Goal: Information Seeking & Learning: Learn about a topic

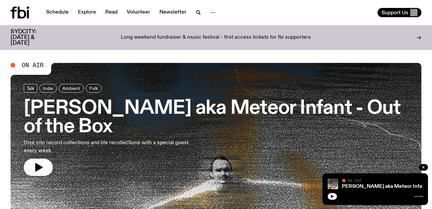
click at [36, 170] on icon "button" at bounding box center [39, 167] width 8 height 9
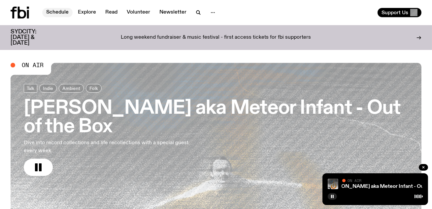
click at [62, 10] on link "Schedule" at bounding box center [57, 12] width 30 height 9
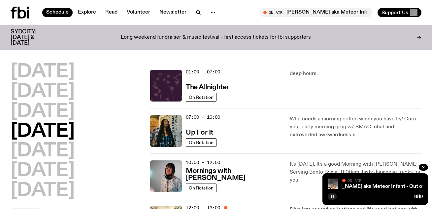
click at [25, 38] on h3 "SYDCITY: [DATE] & [DATE]" at bounding box center [32, 37] width 42 height 17
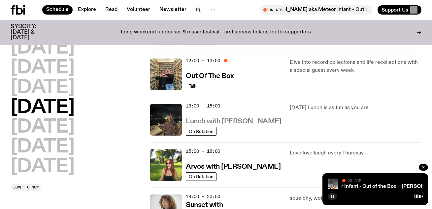
scroll to position [142, 0]
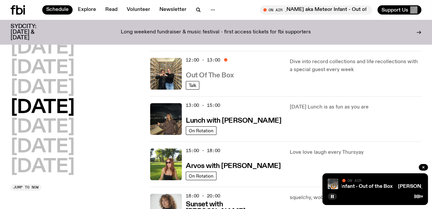
click at [221, 72] on h3 "Out Of The Box" at bounding box center [210, 75] width 48 height 7
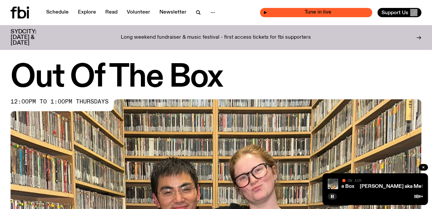
click at [323, 15] on span "Tune in live" at bounding box center [318, 12] width 102 height 5
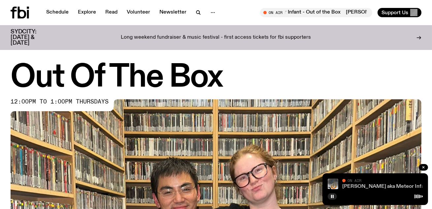
click at [366, 188] on link "[PERSON_NAME] aka Meteor Infant - Out of the Box" at bounding box center [404, 186] width 125 height 5
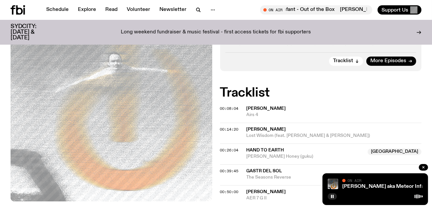
scroll to position [265, 0]
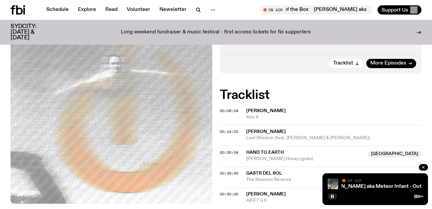
click at [281, 193] on div "On Air Now Talk Indie Ambient Folk [DATE], we're thrilled to be joined by Gomer…" at bounding box center [216, 78] width 432 height 314
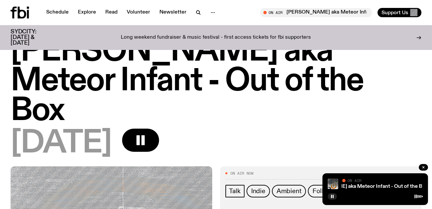
scroll to position [0, 0]
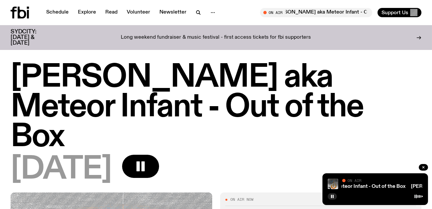
click at [223, 109] on h1 "[PERSON_NAME] aka Meteor Infant - Out of the Box" at bounding box center [216, 107] width 411 height 89
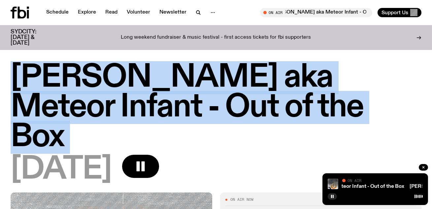
click at [223, 109] on h1 "[PERSON_NAME] aka Meteor Infant - Out of the Box" at bounding box center [216, 107] width 411 height 89
click at [242, 111] on h1 "[PERSON_NAME] aka Meteor Infant - Out of the Box" at bounding box center [216, 107] width 411 height 89
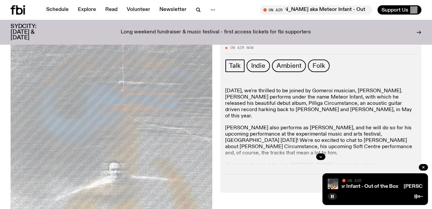
scroll to position [146, 0]
click at [317, 146] on div at bounding box center [320, 156] width 191 height 21
click at [320, 155] on icon "button" at bounding box center [321, 157] width 4 height 4
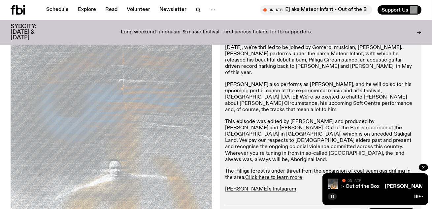
scroll to position [0, 0]
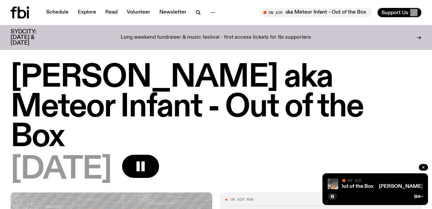
click at [276, 88] on h1 "[PERSON_NAME] aka Meteor Infant - Out of the Box" at bounding box center [216, 107] width 411 height 89
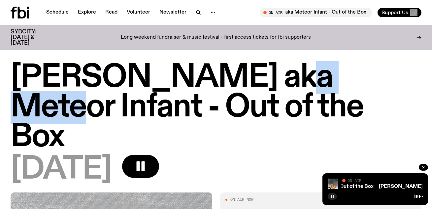
click at [276, 88] on h1 "[PERSON_NAME] aka Meteor Infant - Out of the Box" at bounding box center [216, 107] width 411 height 89
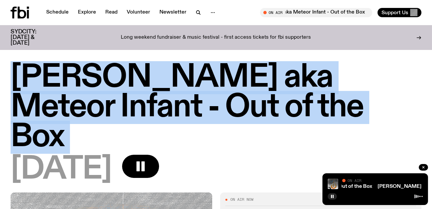
click at [276, 88] on h1 "[PERSON_NAME] aka Meteor Infant - Out of the Box" at bounding box center [216, 107] width 411 height 89
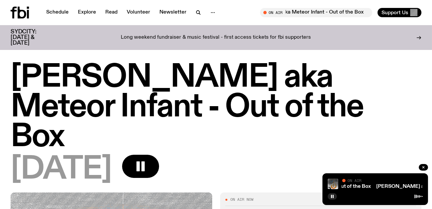
click at [281, 96] on h1 "[PERSON_NAME] aka Meteor Infant - Out of the Box" at bounding box center [216, 107] width 411 height 89
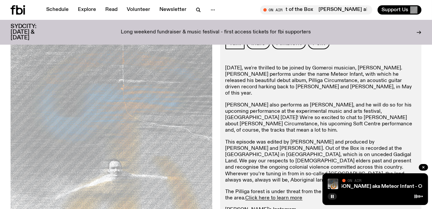
scroll to position [169, 0]
click at [279, 195] on link "Click here to learn more" at bounding box center [274, 197] width 57 height 5
click at [284, 102] on p "[PERSON_NAME] also performs as [PERSON_NAME], and he will do so for his upcomin…" at bounding box center [320, 118] width 191 height 32
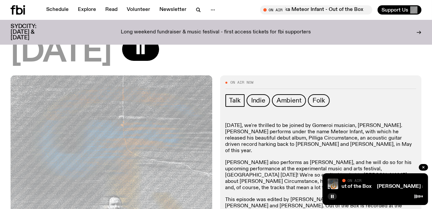
scroll to position [24, 0]
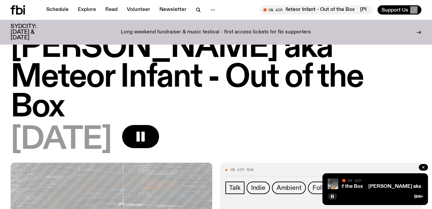
click at [150, 69] on h1 "[PERSON_NAME] aka Meteor Infant - Out of the Box" at bounding box center [216, 77] width 411 height 89
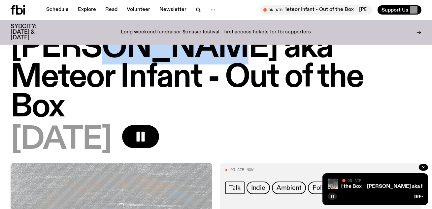
click at [150, 69] on h1 "[PERSON_NAME] aka Meteor Infant - Out of the Box" at bounding box center [216, 77] width 411 height 89
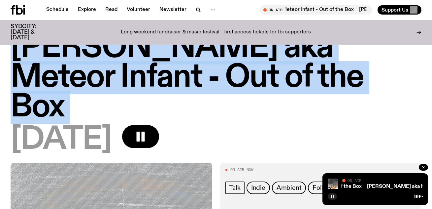
click at [150, 69] on h1 "[PERSON_NAME] aka Meteor Infant - Out of the Box" at bounding box center [216, 77] width 411 height 89
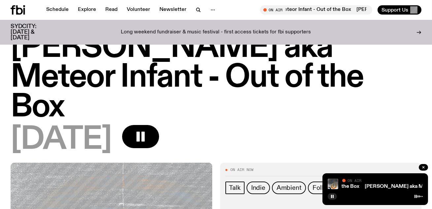
click at [170, 69] on h1 "[PERSON_NAME] aka Meteor Infant - Out of the Box" at bounding box center [216, 77] width 411 height 89
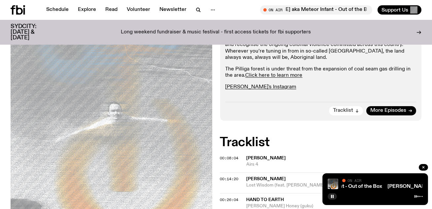
scroll to position [365, 0]
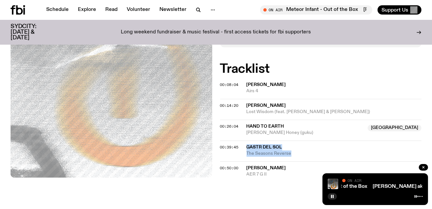
drag, startPoint x: 296, startPoint y: 125, endPoint x: 245, endPoint y: 115, distance: 52.4
click at [245, 161] on div "00:39:45 Gastr Del Sol The Seasons Reverse" at bounding box center [321, 169] width 202 height 16
copy div "Gastr Del Sol The Seasons Reverse"
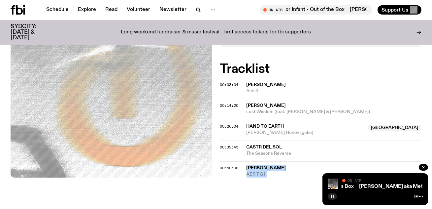
drag, startPoint x: 275, startPoint y: 145, endPoint x: 247, endPoint y: 136, distance: 29.5
click at [247, 165] on div "[PERSON_NAME] AER 7 G II" at bounding box center [334, 171] width 175 height 13
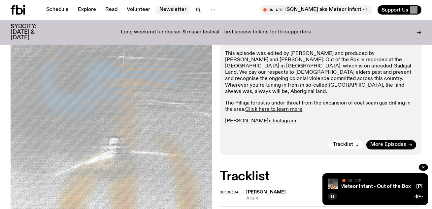
scroll to position [249, 0]
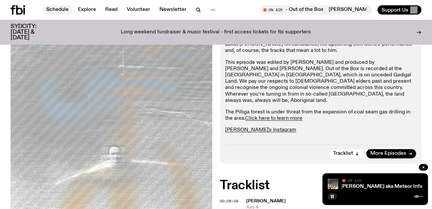
click at [55, 6] on link "Schedule" at bounding box center [57, 9] width 30 height 9
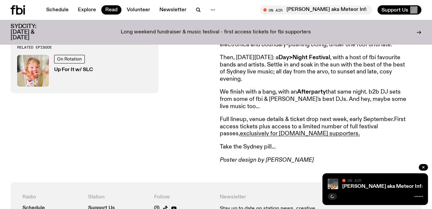
scroll to position [327, 0]
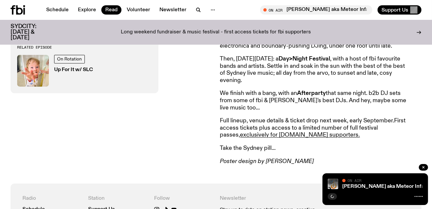
click at [276, 139] on article "Announcing SYDCITY: A festival of Sydney music, raising money for [DOMAIN_NAME]…" at bounding box center [315, 56] width 190 height 217
click at [277, 135] on link "exclusively for fbi.radio supporters." at bounding box center [300, 135] width 120 height 6
